Goal: Task Accomplishment & Management: Use online tool/utility

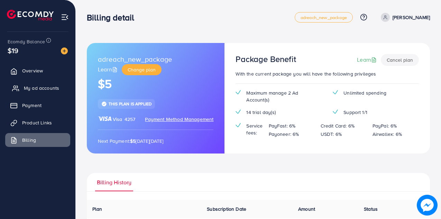
scroll to position [99, 0]
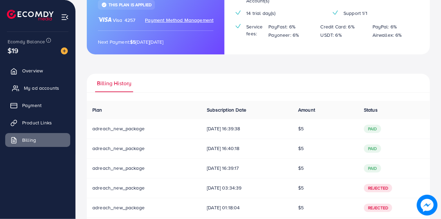
click at [44, 88] on span "My ad accounts" at bounding box center [41, 87] width 35 height 7
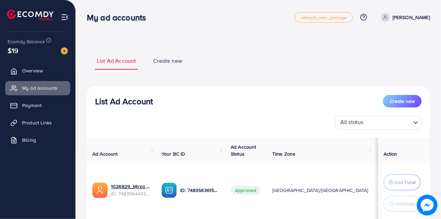
scroll to position [101, 0]
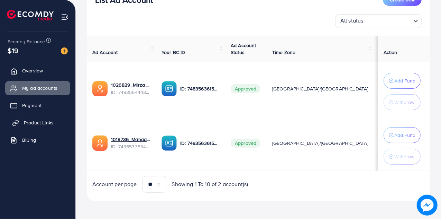
click at [50, 126] on span "Product Links" at bounding box center [39, 122] width 30 height 7
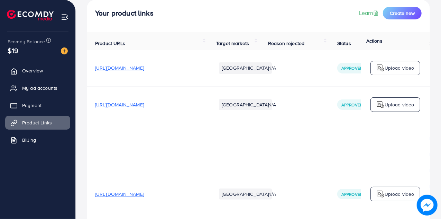
scroll to position [43, 0]
click at [404, 13] on span "Create new" at bounding box center [402, 12] width 25 height 7
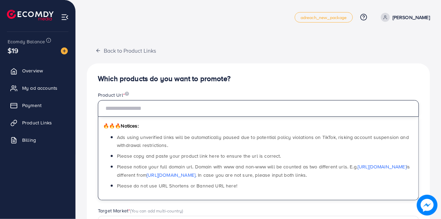
click at [292, 108] on input "text" at bounding box center [258, 108] width 321 height 17
paste input "**********"
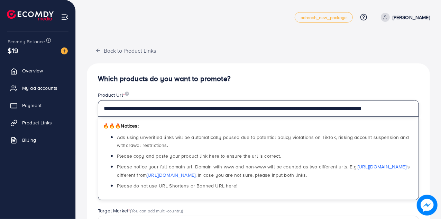
type input "**********"
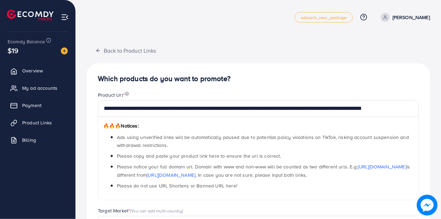
click at [314, 74] on div "**********" at bounding box center [258, 220] width 343 height 314
click at [301, 57] on div "**********" at bounding box center [258, 210] width 343 height 334
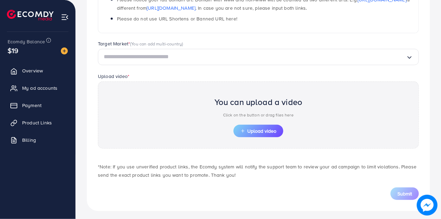
scroll to position [169, 0]
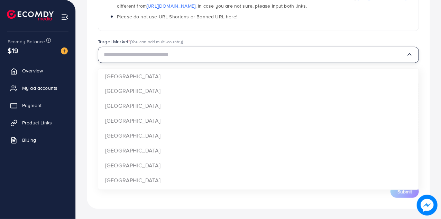
click at [293, 57] on input "Search for option" at bounding box center [255, 54] width 302 height 11
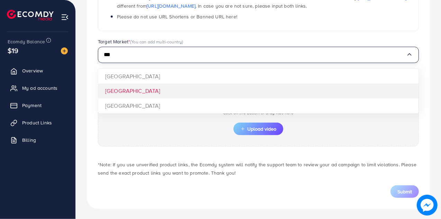
type input "***"
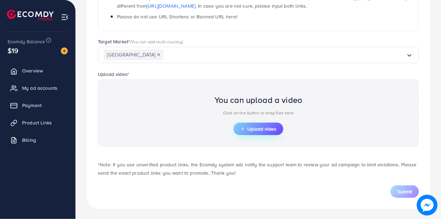
click at [270, 130] on span "Upload video" at bounding box center [258, 128] width 36 height 5
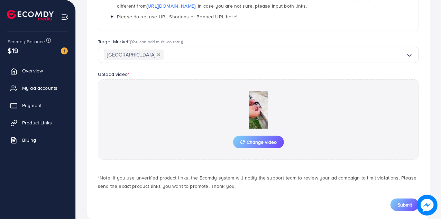
scroll to position [182, 0]
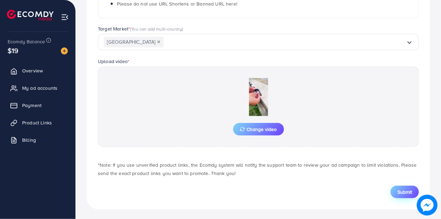
click at [404, 191] on span "Submit" at bounding box center [404, 191] width 15 height 7
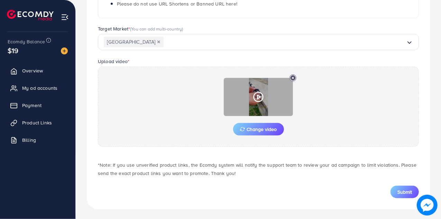
click at [259, 99] on icon at bounding box center [258, 96] width 11 height 11
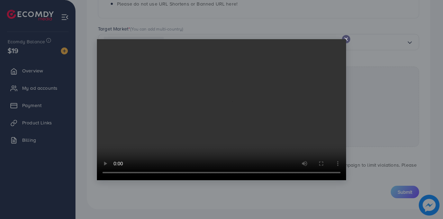
click at [347, 37] on icon at bounding box center [346, 39] width 6 height 6
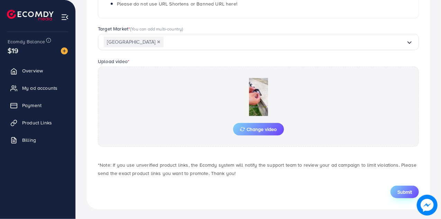
click at [405, 188] on span "Submit" at bounding box center [404, 191] width 15 height 7
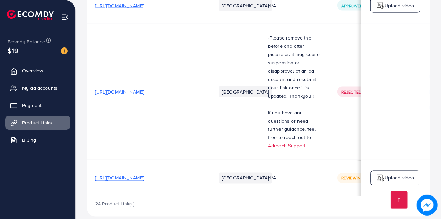
click at [144, 174] on span "[URL][DOMAIN_NAME]" at bounding box center [119, 177] width 49 height 7
click at [229, 172] on li "[GEOGRAPHIC_DATA]" at bounding box center [245, 177] width 53 height 11
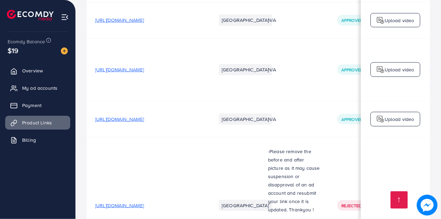
scroll to position [1929, 0]
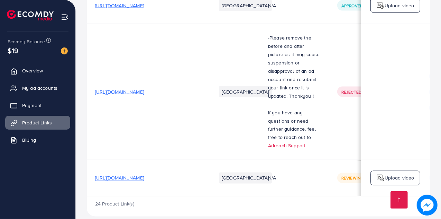
click at [229, 172] on li "[GEOGRAPHIC_DATA]" at bounding box center [245, 177] width 53 height 11
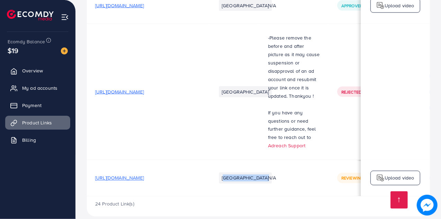
click at [229, 172] on li "[GEOGRAPHIC_DATA]" at bounding box center [245, 177] width 53 height 11
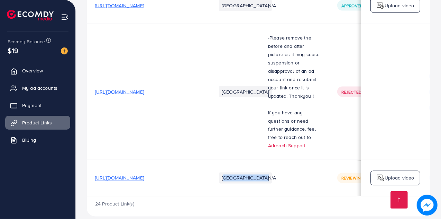
click at [229, 172] on li "[GEOGRAPHIC_DATA]" at bounding box center [245, 177] width 53 height 11
click at [396, 174] on p "Upload video" at bounding box center [400, 178] width 30 height 8
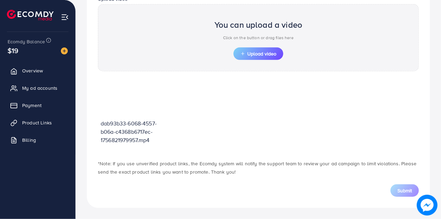
scroll to position [243, 0]
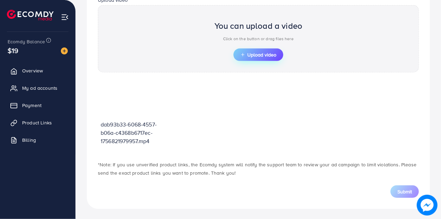
click at [244, 48] on button "Upload video" at bounding box center [258, 54] width 50 height 12
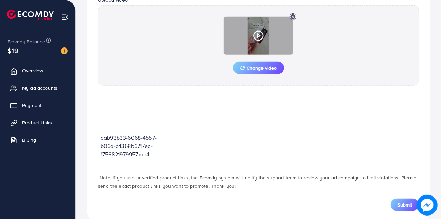
click at [260, 36] on icon at bounding box center [258, 35] width 11 height 11
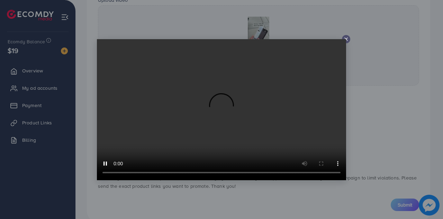
click at [345, 38] on icon at bounding box center [346, 39] width 6 height 6
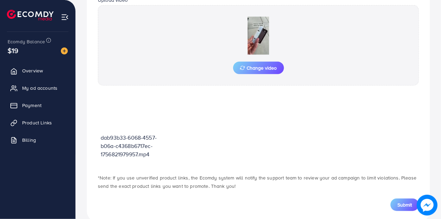
scroll to position [256, 0]
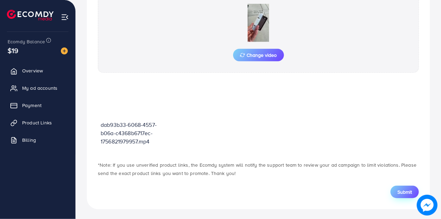
click at [402, 194] on button "Submit" at bounding box center [405, 191] width 28 height 12
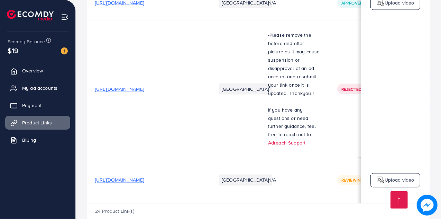
click at [144, 85] on span "[URL][DOMAIN_NAME]" at bounding box center [119, 88] width 49 height 7
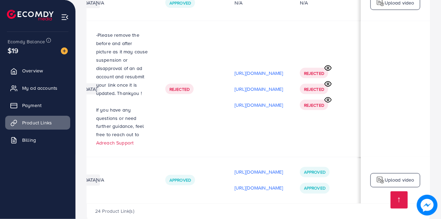
scroll to position [0, 205]
click at [314, 169] on span "Approved" at bounding box center [314, 172] width 21 height 6
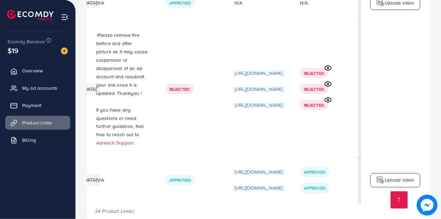
click at [314, 157] on td "Approved Approved" at bounding box center [326, 180] width 69 height 46
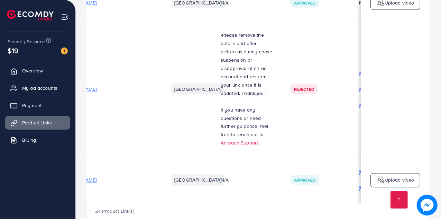
scroll to position [0, 0]
